Goal: Task Accomplishment & Management: Complete application form

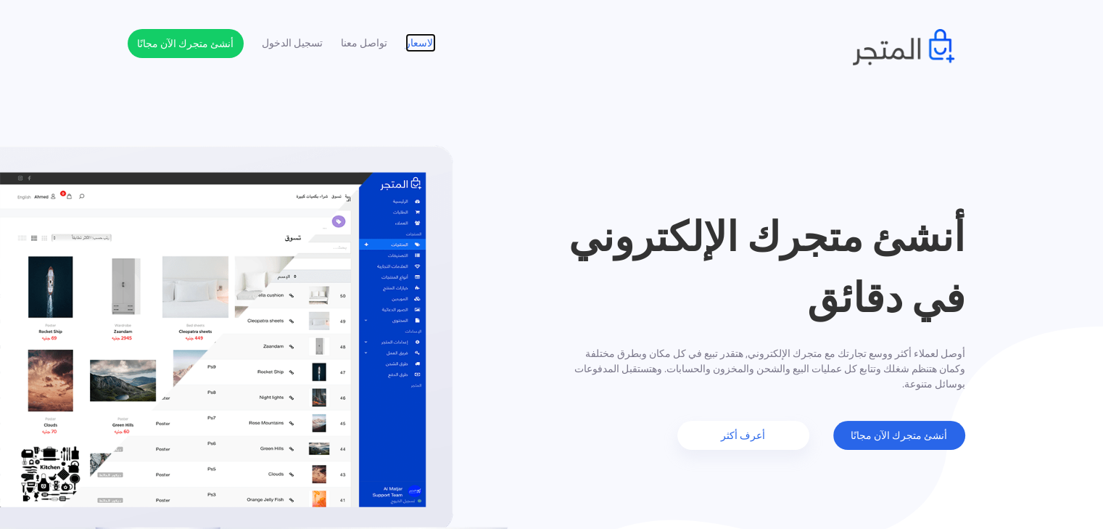
click at [420, 44] on link "الاسعار" at bounding box center [420, 43] width 30 height 15
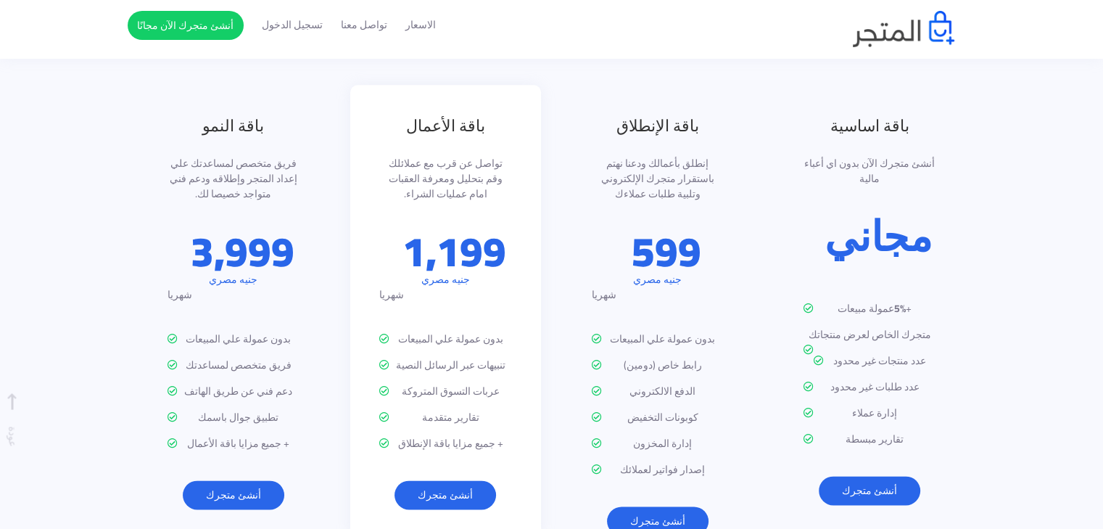
scroll to position [1633, 0]
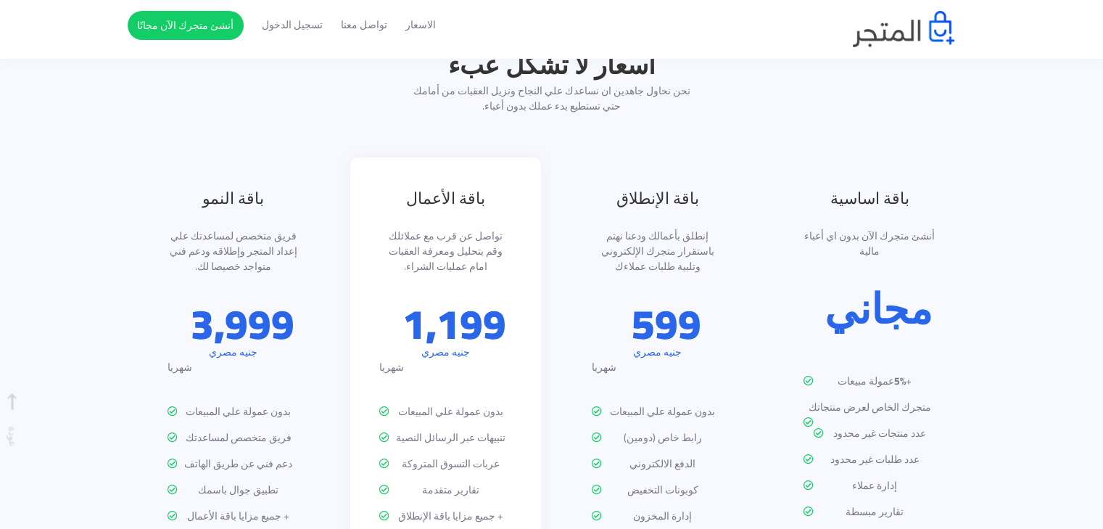
click at [846, 33] on div "الاسعار تواصل معنا تسجيل الدخول أنشئ متجرك الآن مجانًا" at bounding box center [552, 29] width 827 height 36
click at [893, 50] on nav "الاسعار تواصل معنا تسجيل الدخول أنشئ متجرك الآن مجانًا" at bounding box center [551, 29] width 1103 height 59
click at [915, 36] on img at bounding box center [904, 29] width 102 height 36
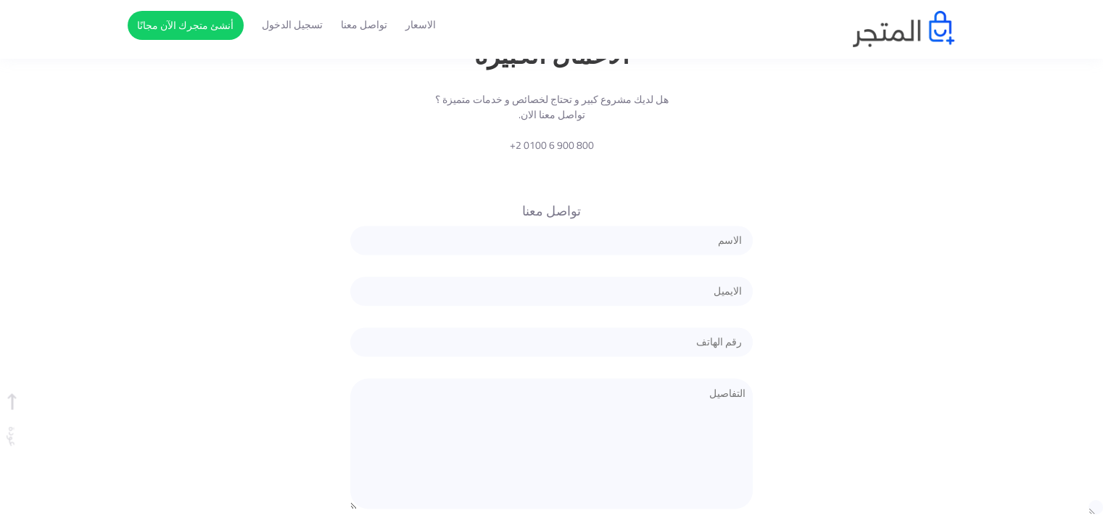
scroll to position [2345, 0]
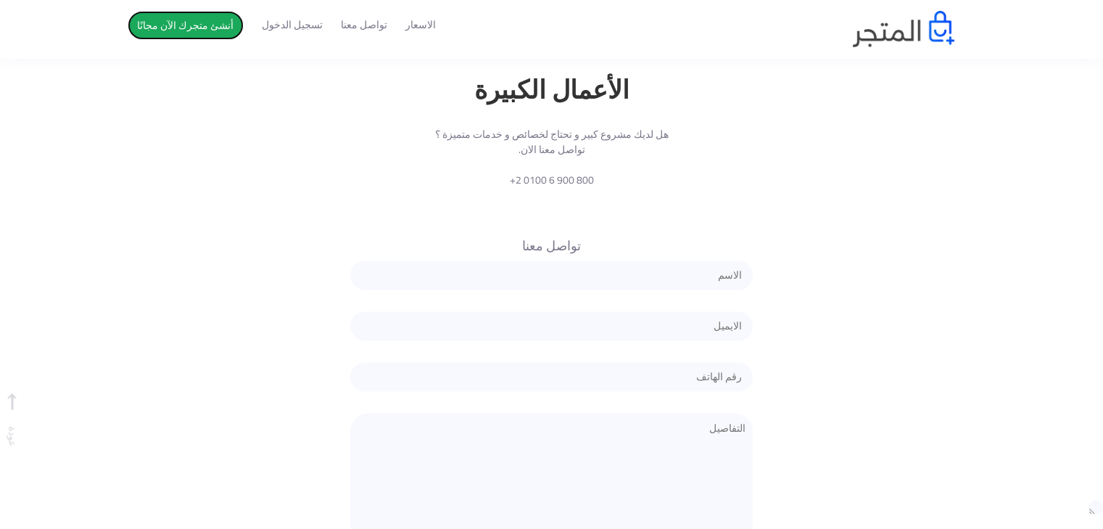
click at [149, 31] on link "أنشئ متجرك الآن مجانًا" at bounding box center [186, 25] width 116 height 29
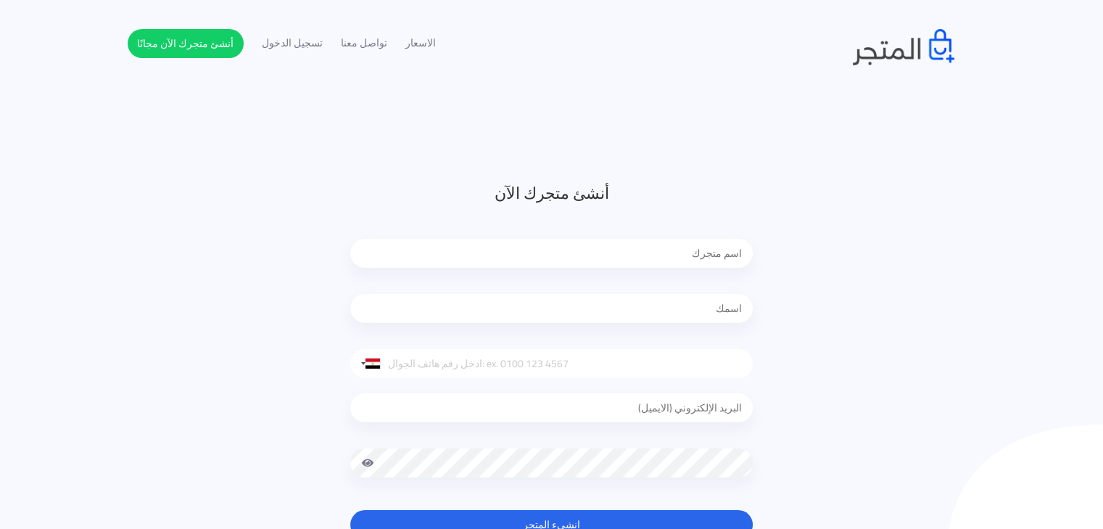
click at [661, 254] on input "text" at bounding box center [551, 253] width 402 height 29
type input "TECNOPOP"
click at [672, 303] on input "text" at bounding box center [551, 308] width 402 height 29
type input "gafar bakeer"
type input "01501695444"
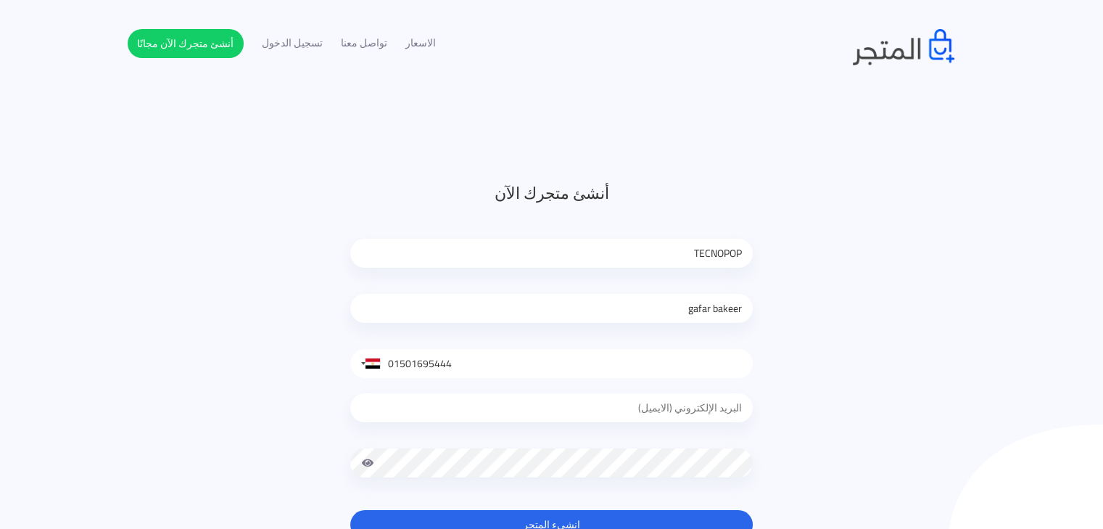
type input "gafarbakeer00@gmail.com"
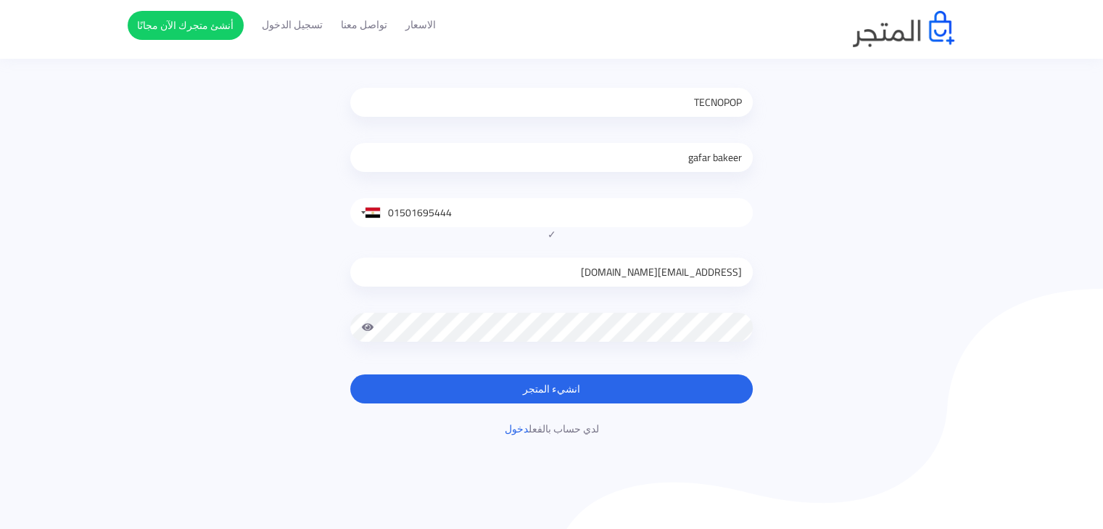
scroll to position [218, 0]
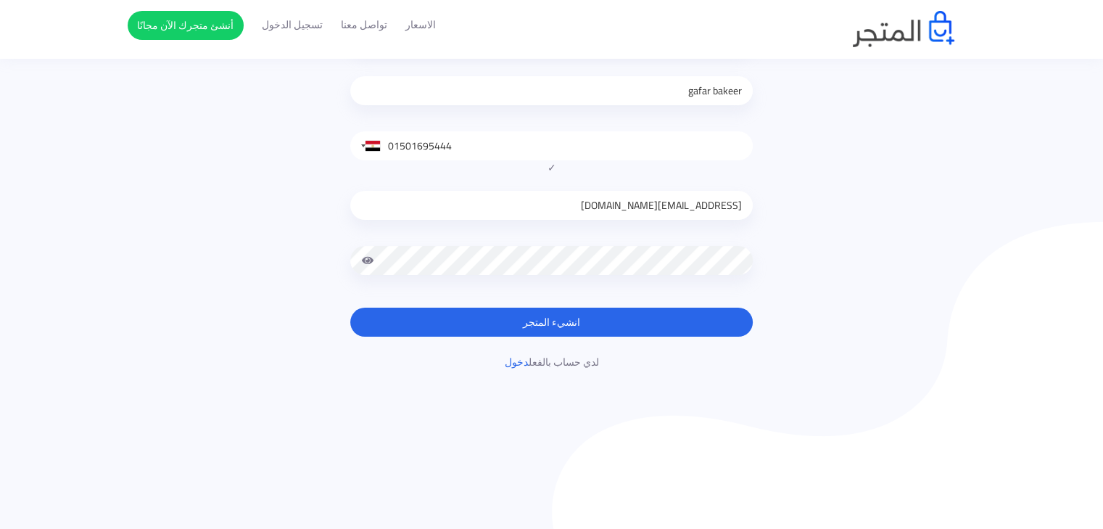
click at [350, 307] on button "انشيء المتجر" at bounding box center [551, 321] width 402 height 29
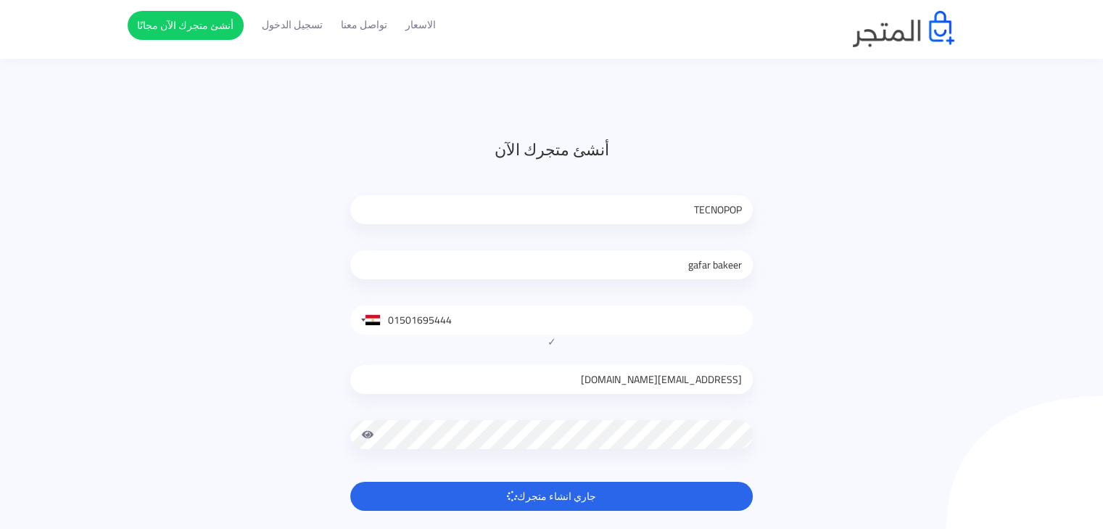
scroll to position [0, 0]
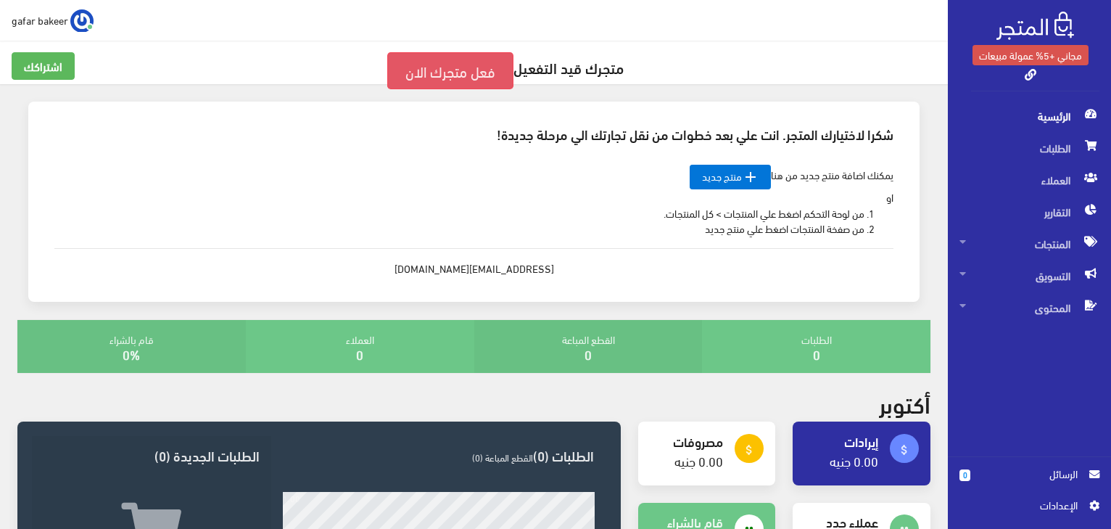
click at [493, 71] on link "فعل متجرك الان" at bounding box center [450, 70] width 126 height 37
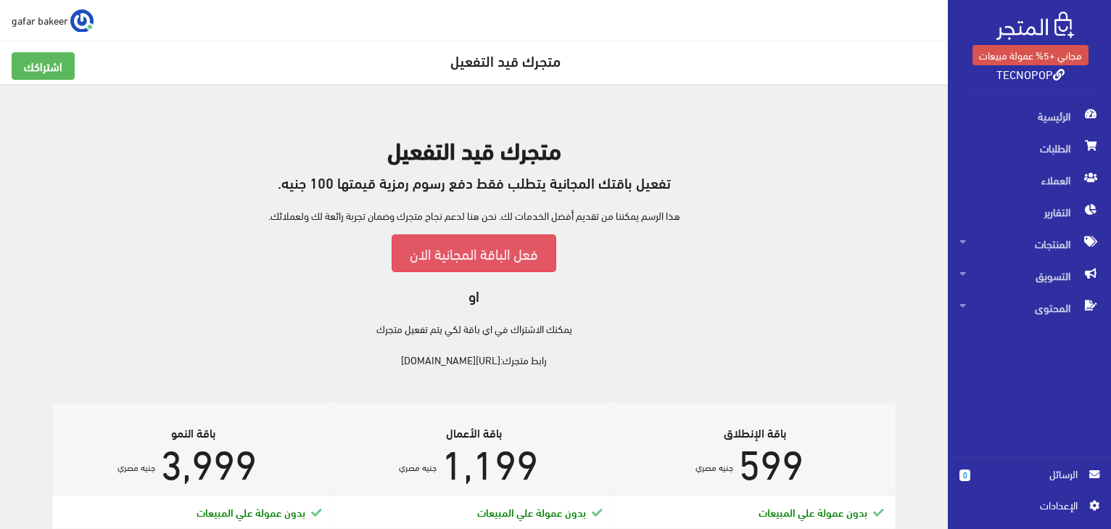
click at [483, 260] on link "فعل الباقة المجانية الان" at bounding box center [474, 252] width 165 height 37
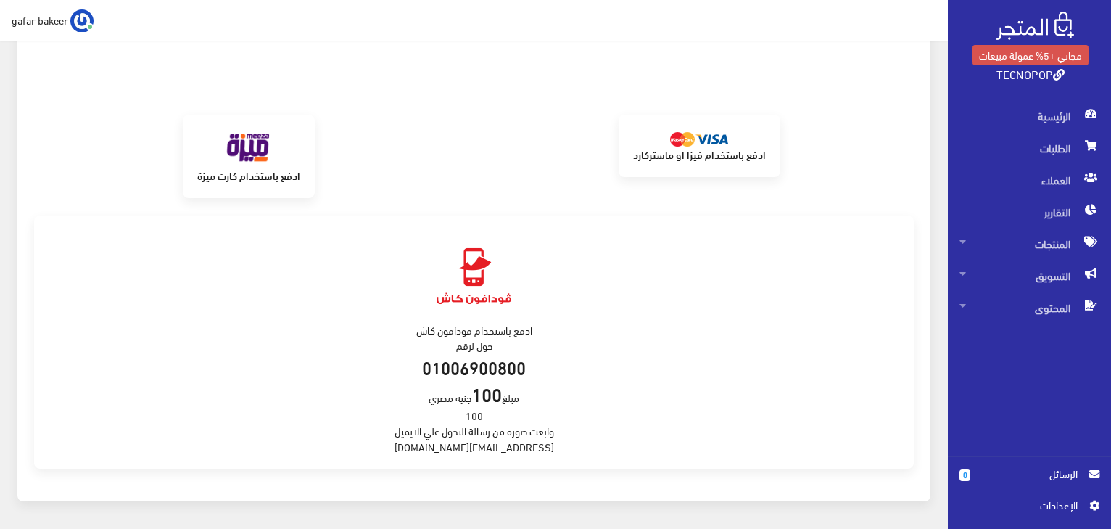
scroll to position [223, 0]
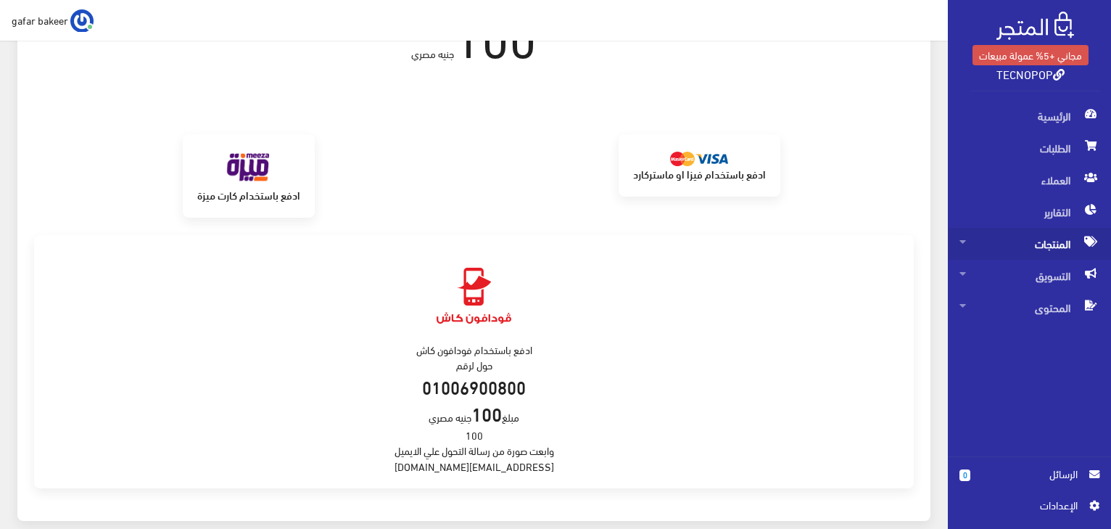
click at [965, 242] on icon at bounding box center [962, 241] width 7 height 10
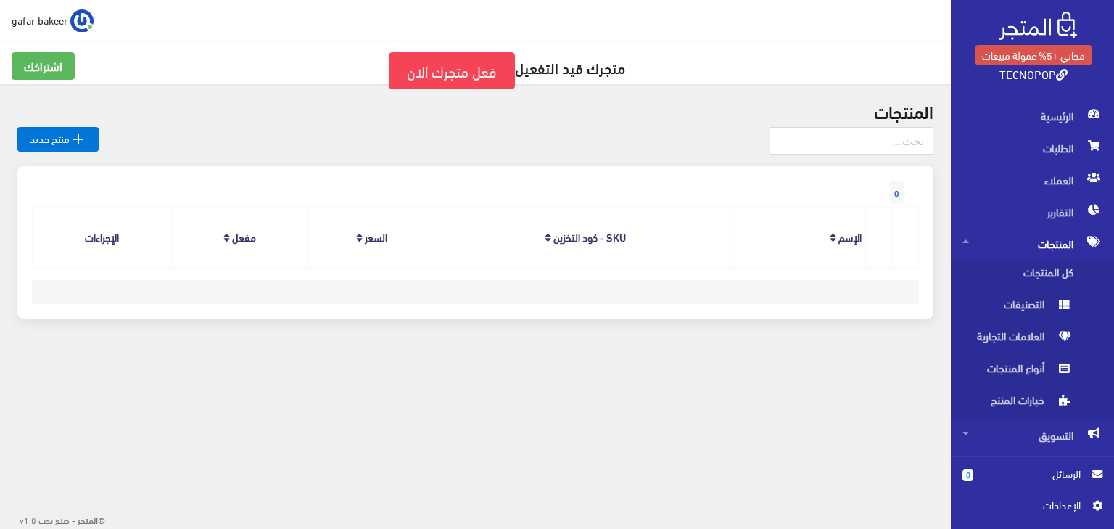
click at [966, 241] on icon at bounding box center [965, 241] width 7 height 10
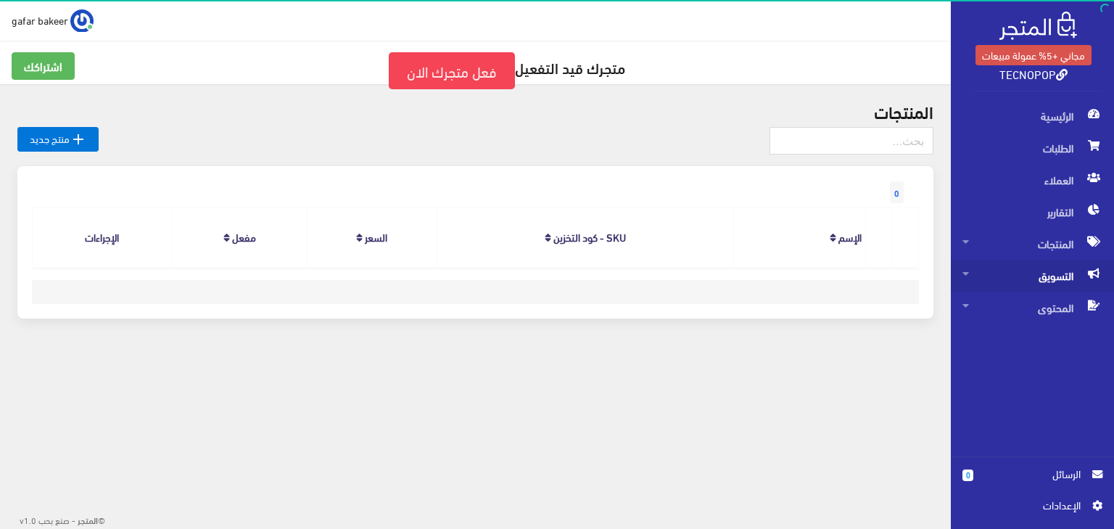
click at [970, 273] on span "التسويق" at bounding box center [1032, 276] width 140 height 32
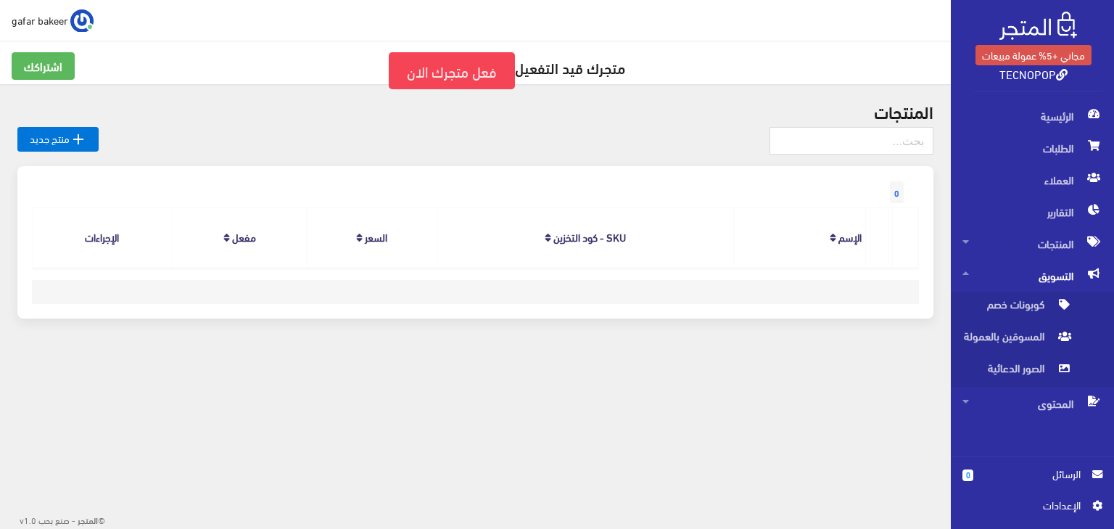
click at [969, 273] on span "التسويق" at bounding box center [1032, 276] width 140 height 32
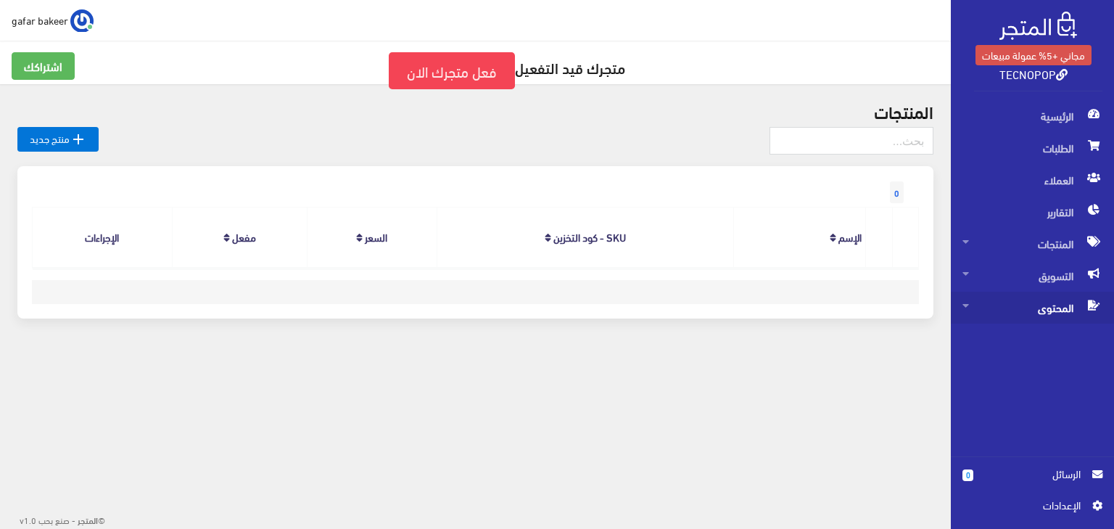
click at [962, 308] on link "المحتوى" at bounding box center [1032, 308] width 163 height 32
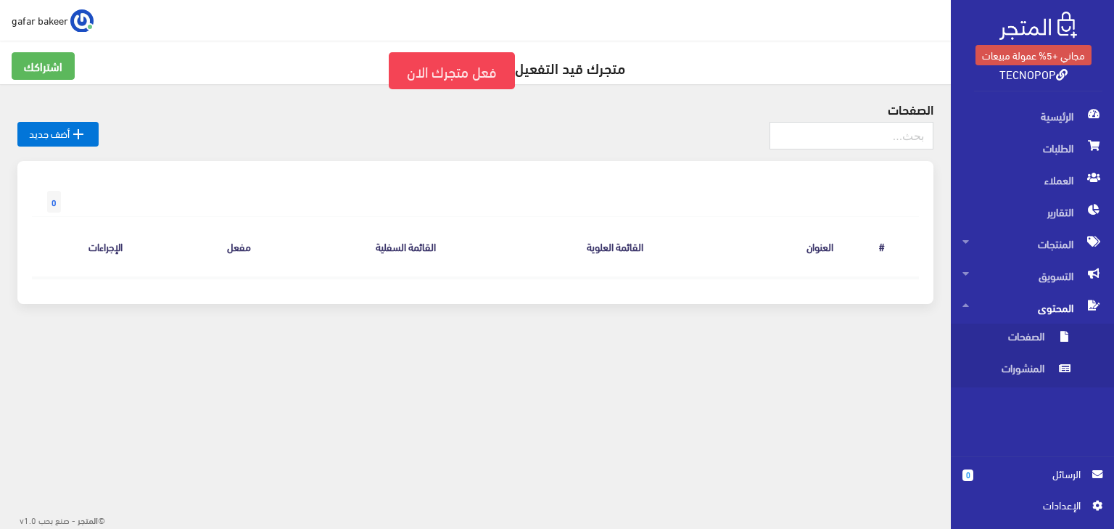
click at [967, 313] on span at bounding box center [965, 305] width 7 height 26
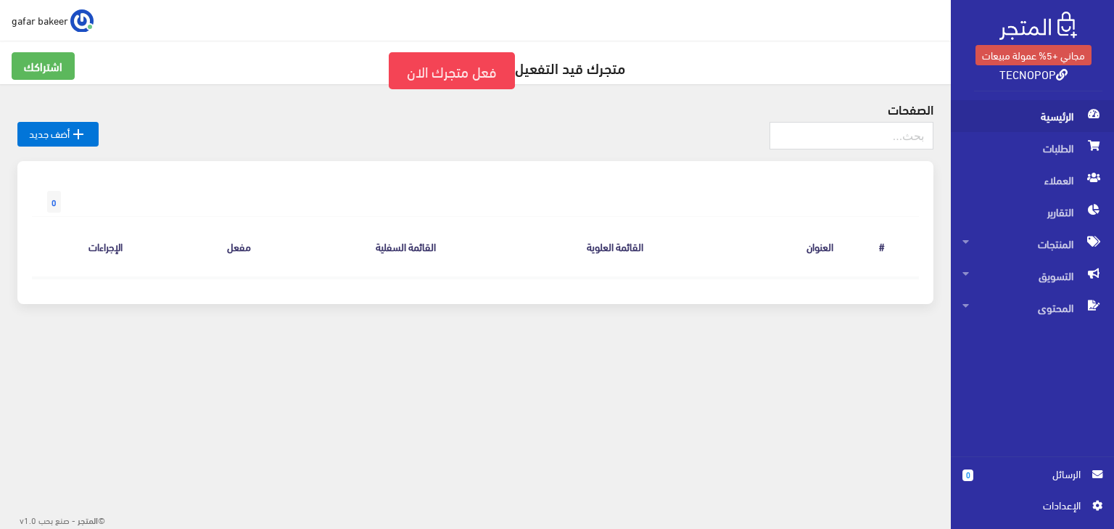
click at [1060, 121] on span "الرئيسية" at bounding box center [1032, 116] width 140 height 32
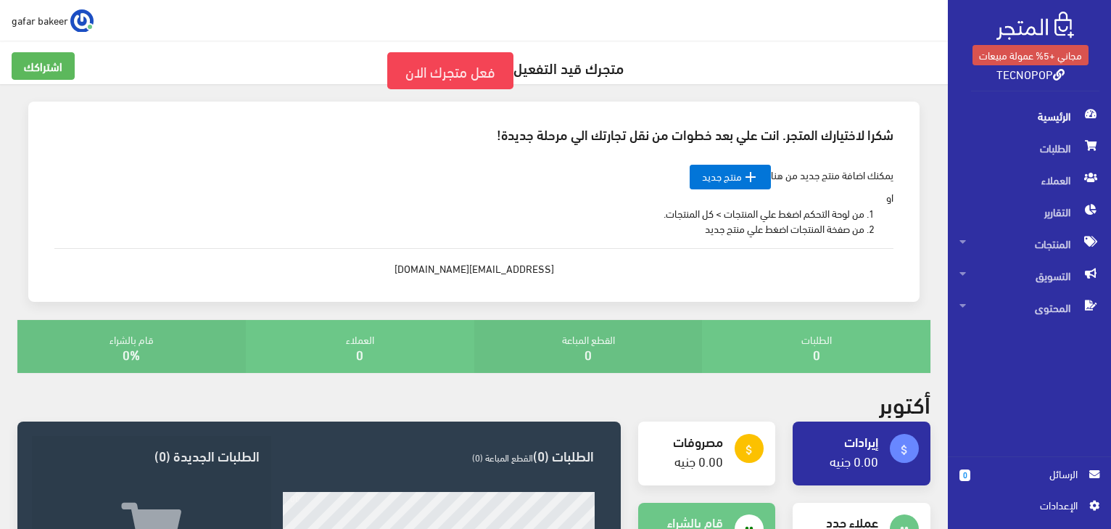
click at [81, 28] on img at bounding box center [81, 20] width 23 height 23
